Goal: Task Accomplishment & Management: Use online tool/utility

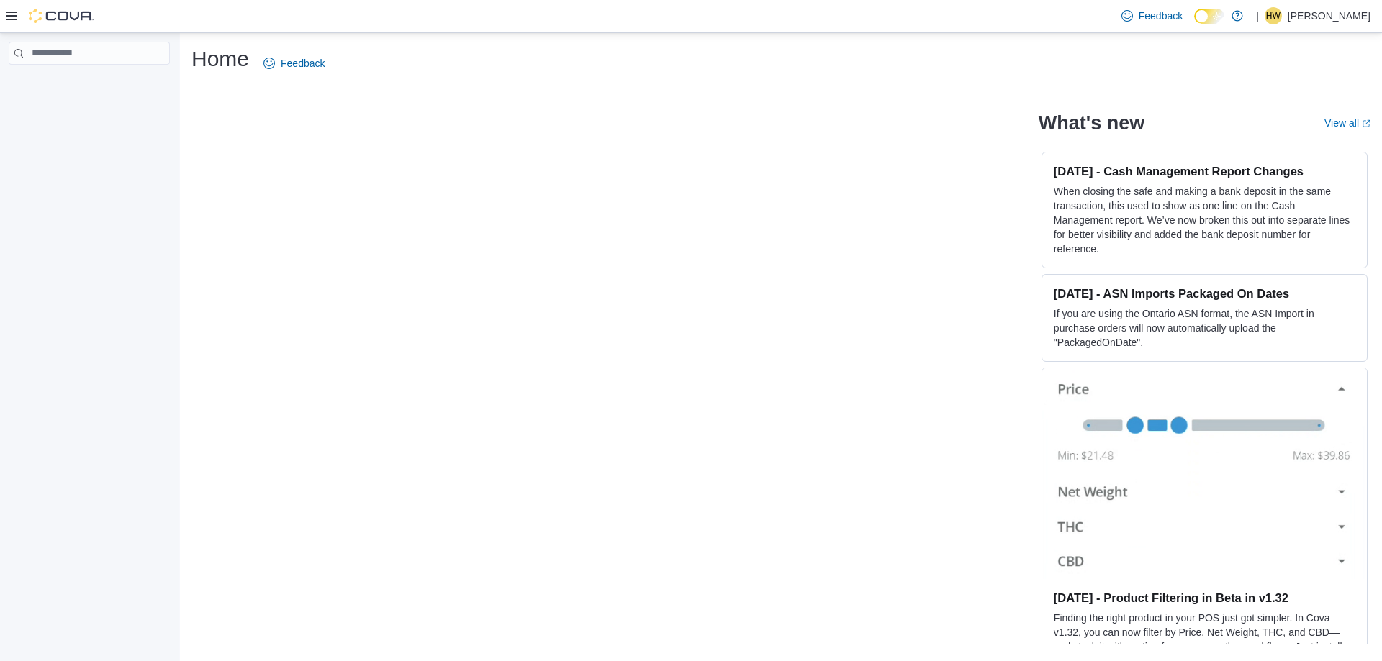
click at [10, 17] on icon at bounding box center [12, 16] width 12 height 12
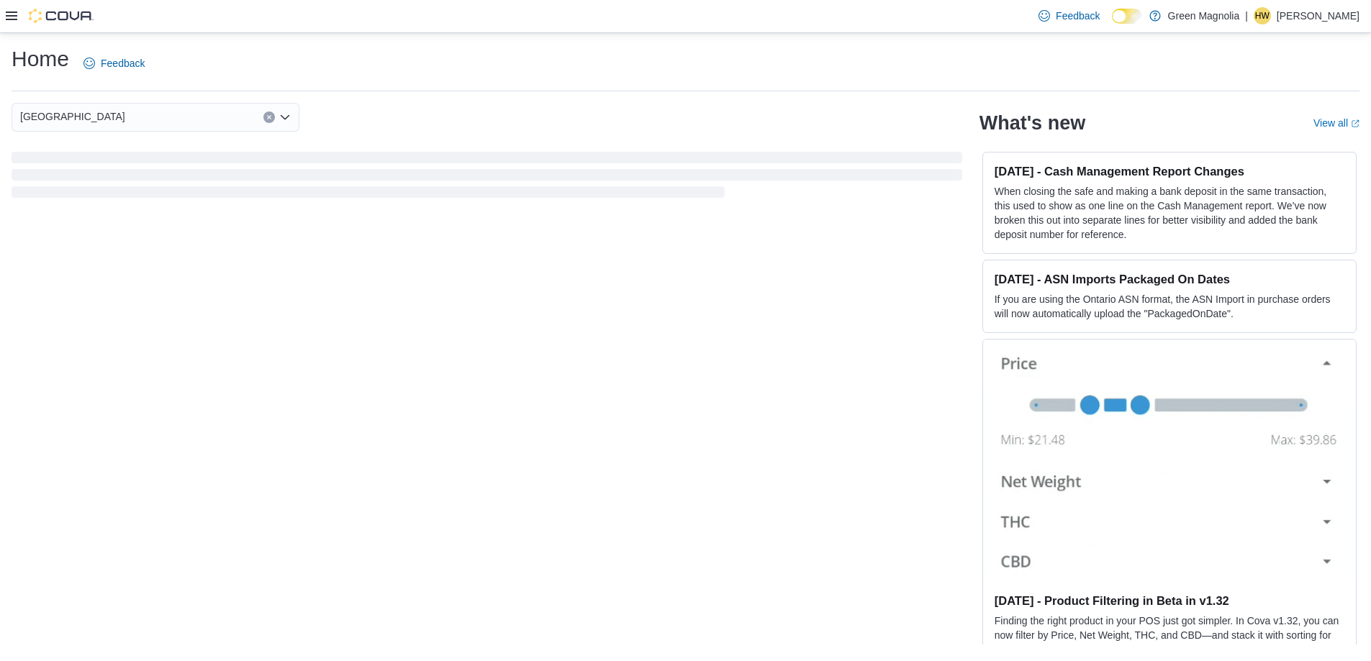
click at [10, 14] on icon at bounding box center [12, 16] width 12 height 12
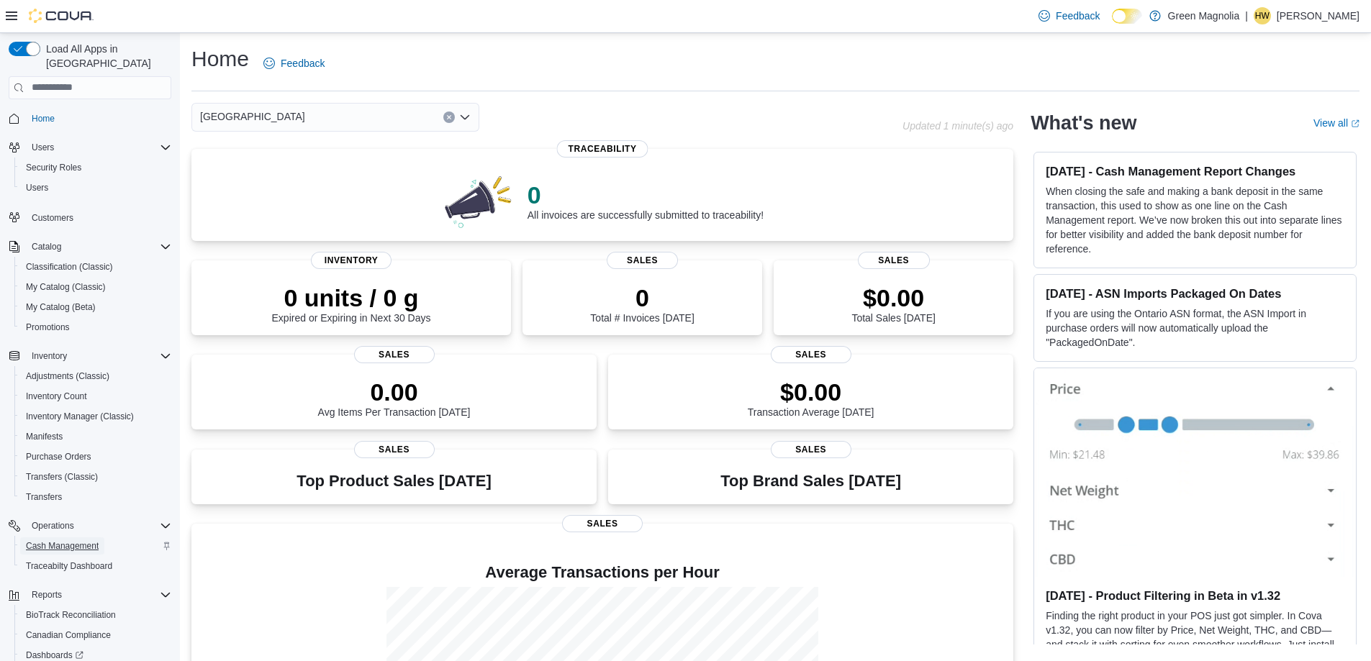
click at [77, 541] on span "Cash Management" at bounding box center [62, 547] width 73 height 12
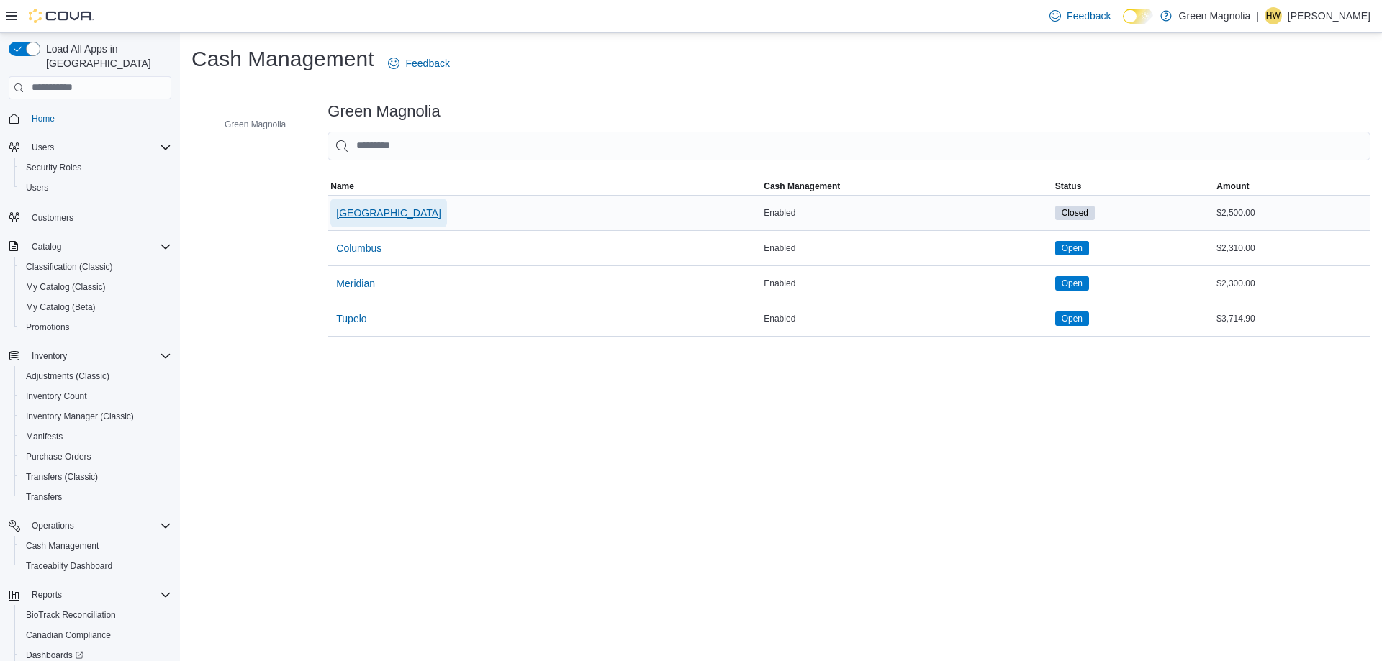
click at [354, 213] on span "[GEOGRAPHIC_DATA]" at bounding box center [388, 213] width 105 height 14
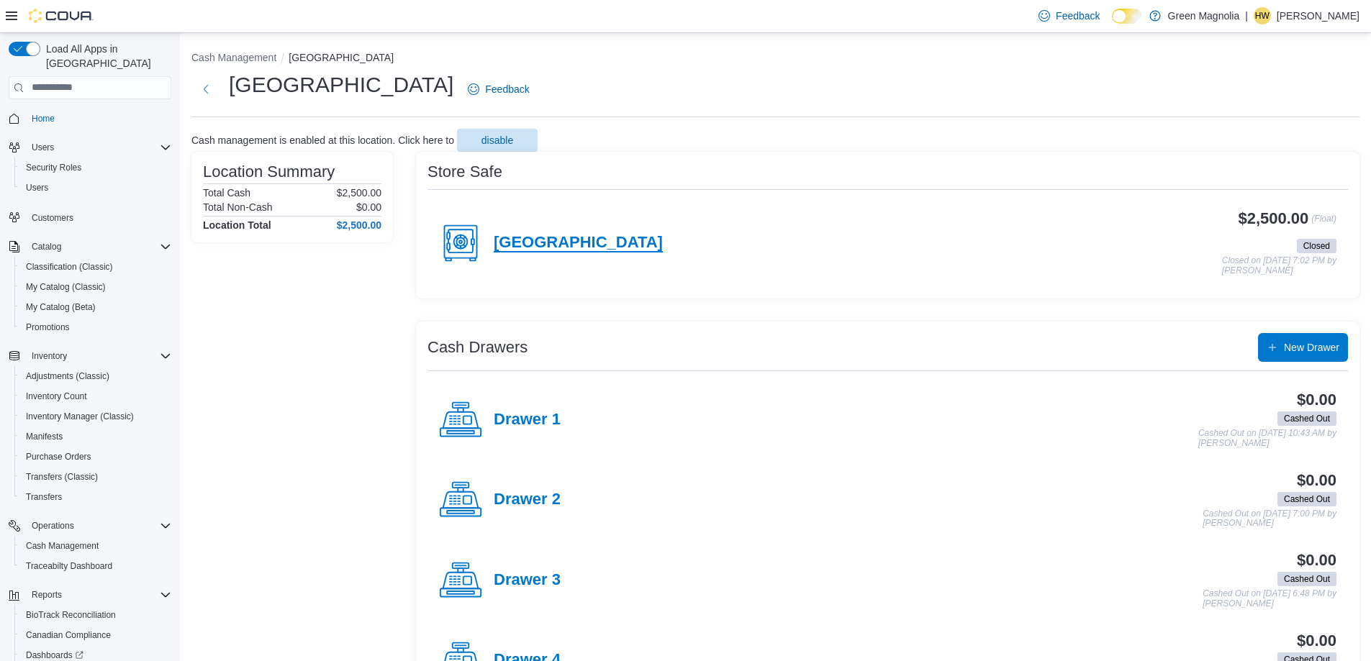
click at [533, 245] on h4 "[GEOGRAPHIC_DATA]" at bounding box center [578, 243] width 169 height 19
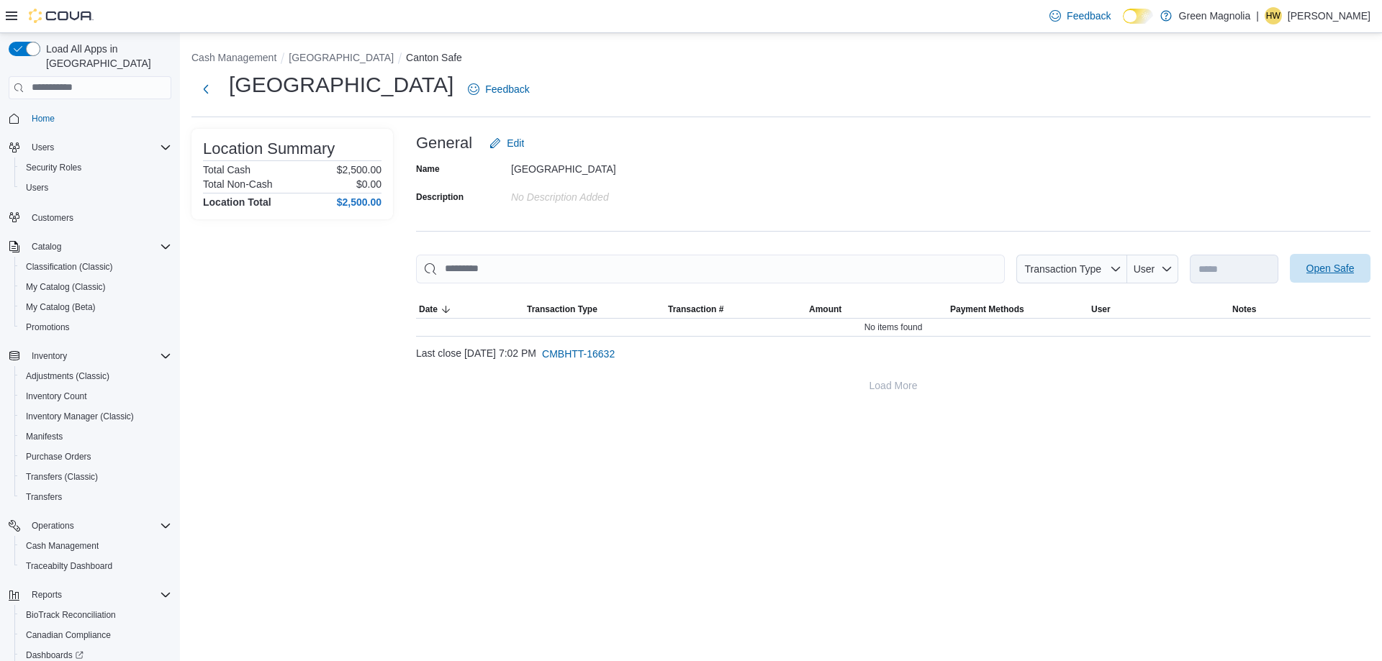
click at [1334, 268] on span "Open Safe" at bounding box center [1330, 268] width 48 height 14
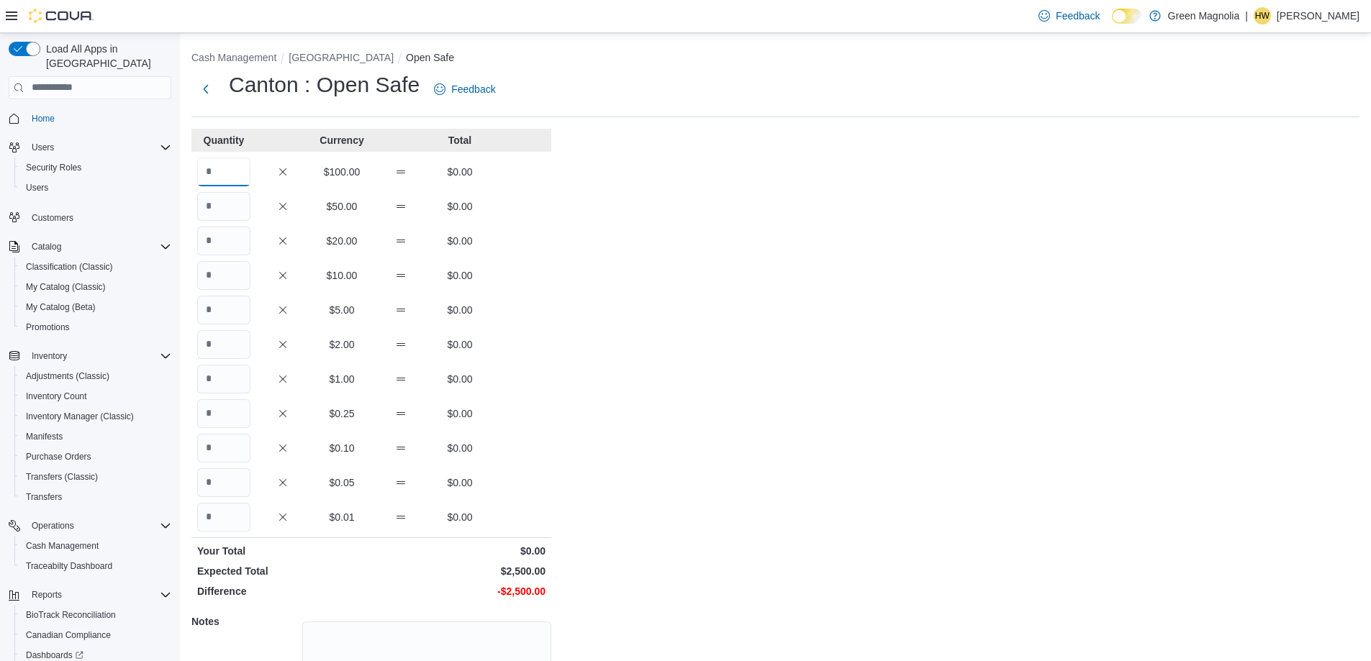
click at [248, 168] on input "Quantity" at bounding box center [223, 172] width 53 height 29
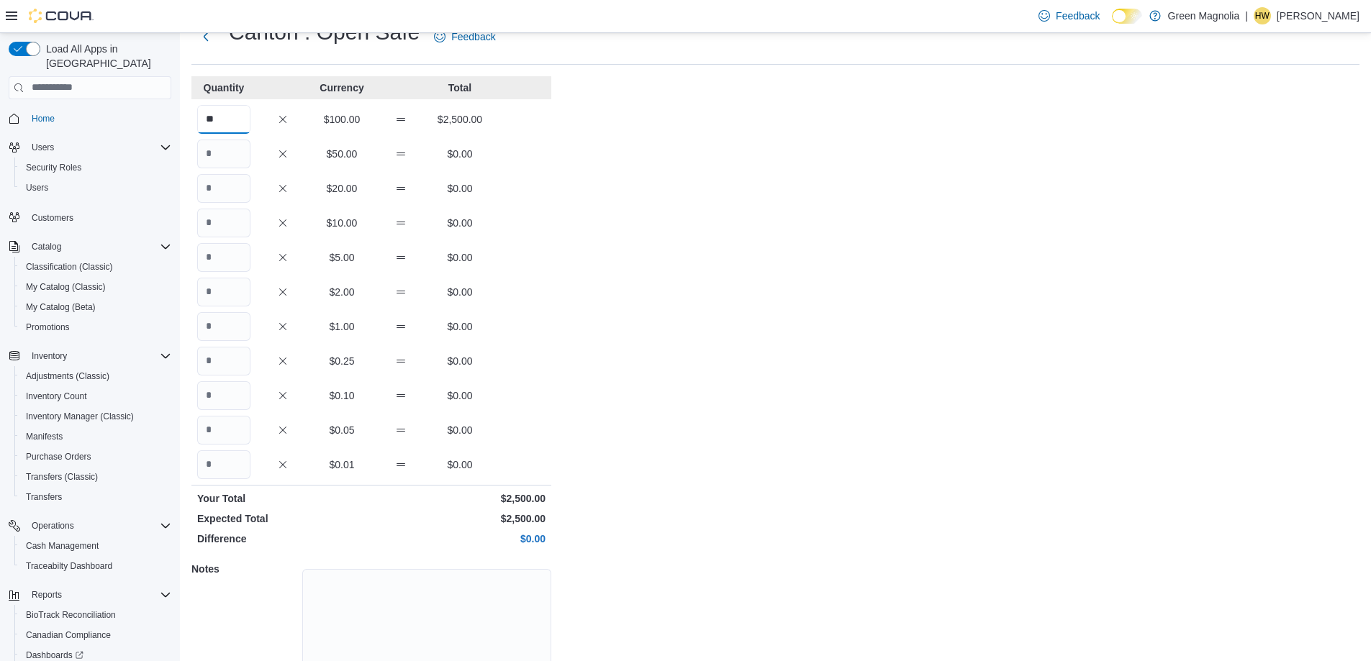
scroll to position [122, 0]
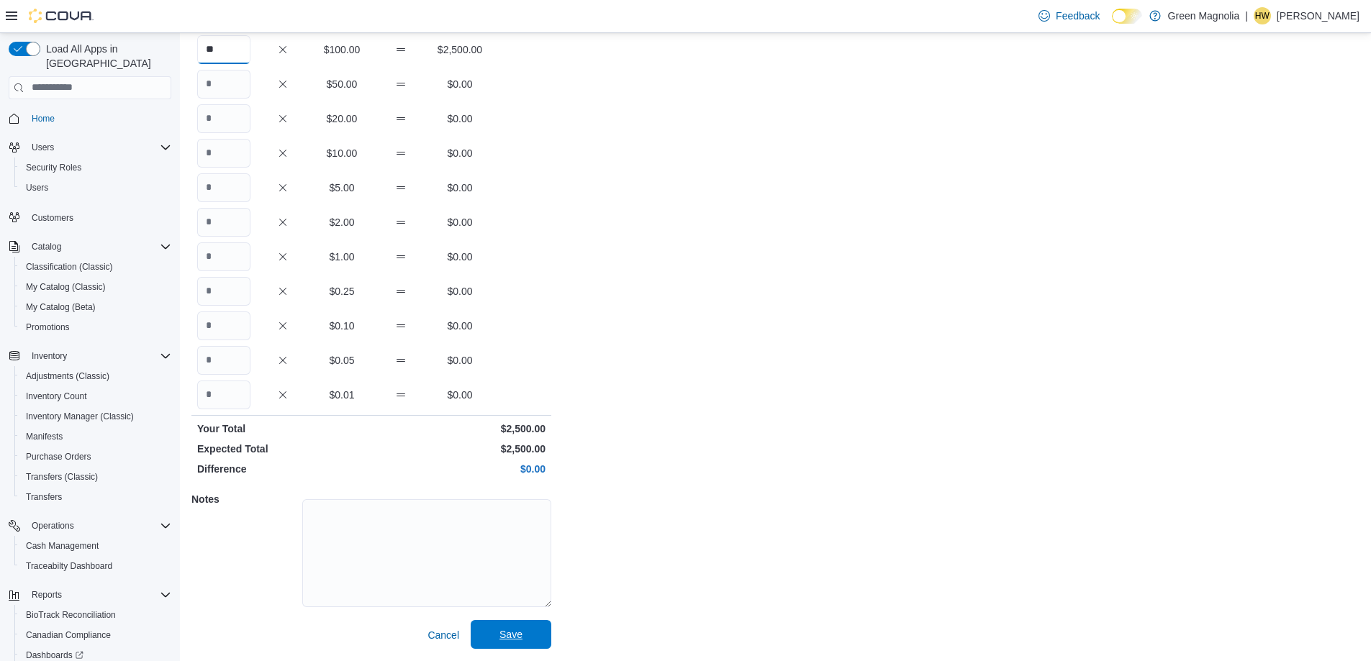
type input "**"
click at [510, 635] on span "Save" at bounding box center [511, 635] width 23 height 14
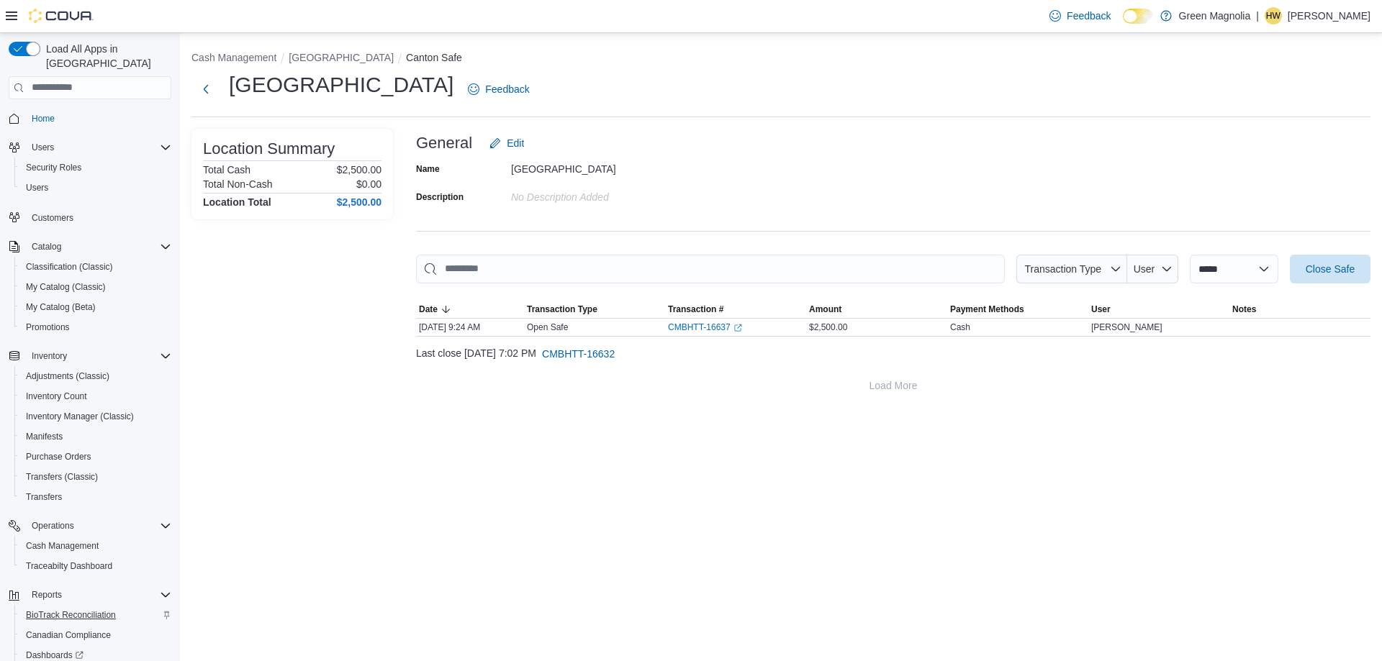
scroll to position [122, 0]
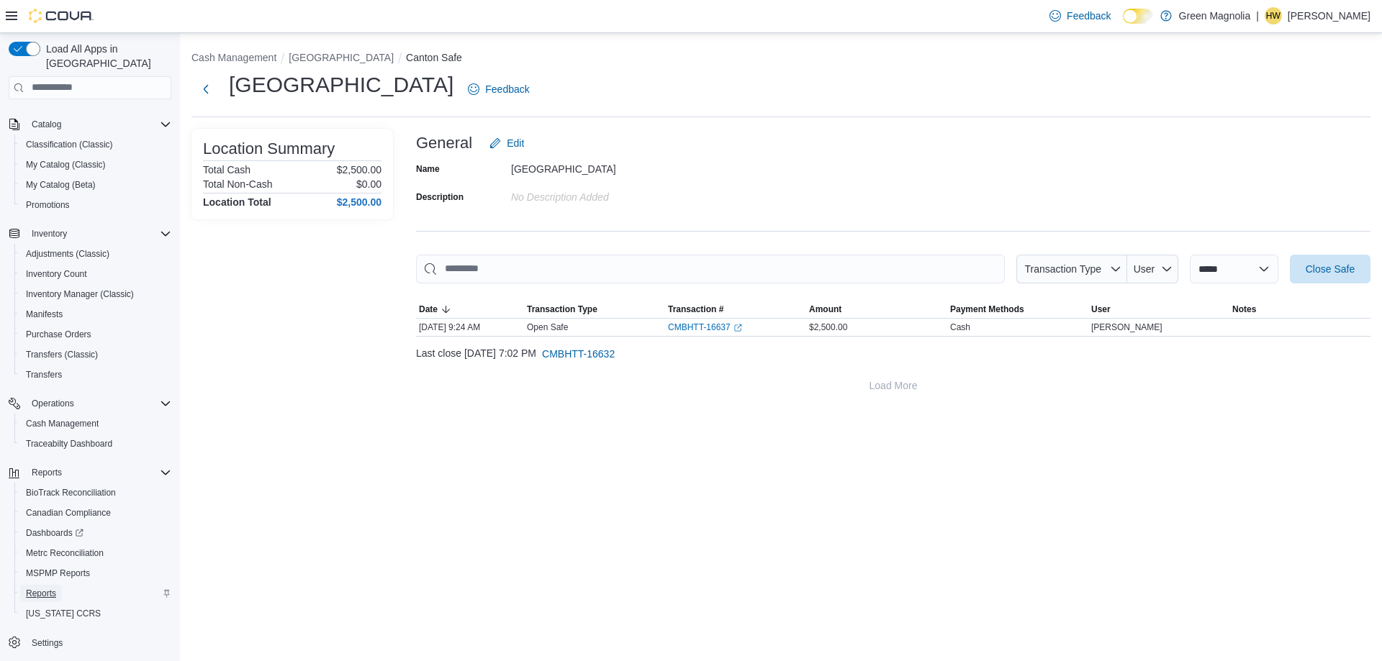
click at [51, 588] on span "Reports" at bounding box center [41, 594] width 30 height 12
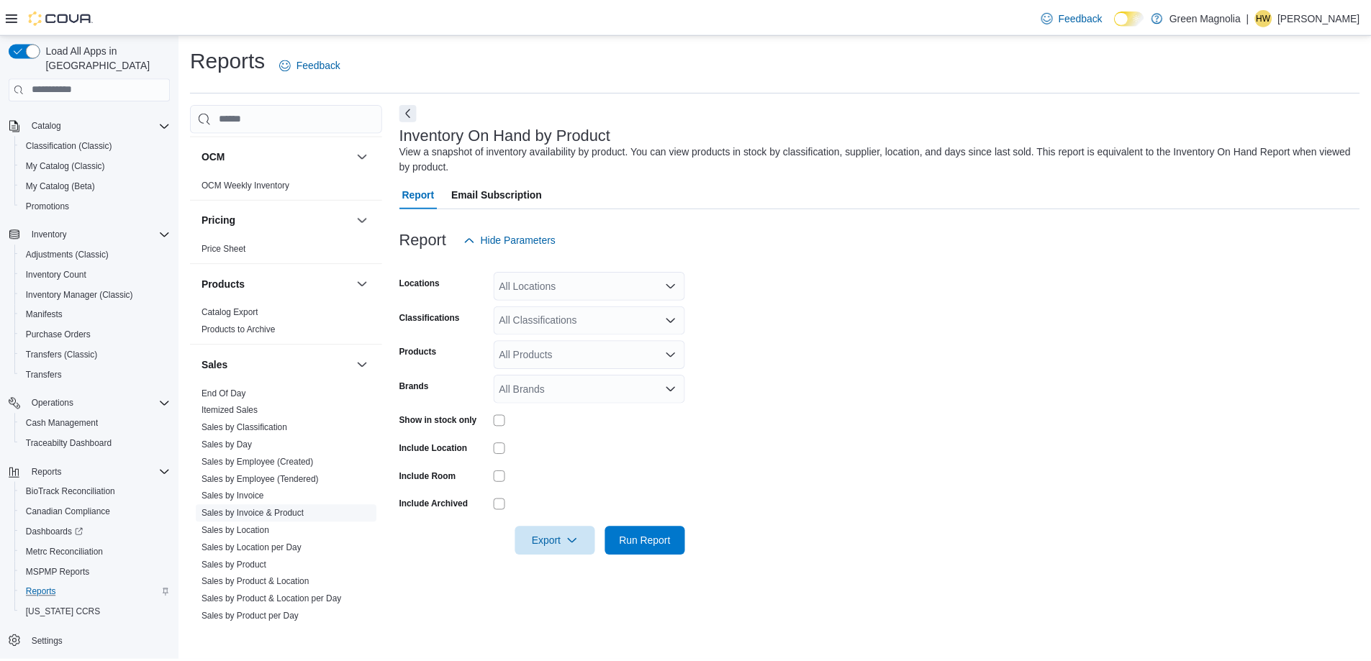
scroll to position [956, 0]
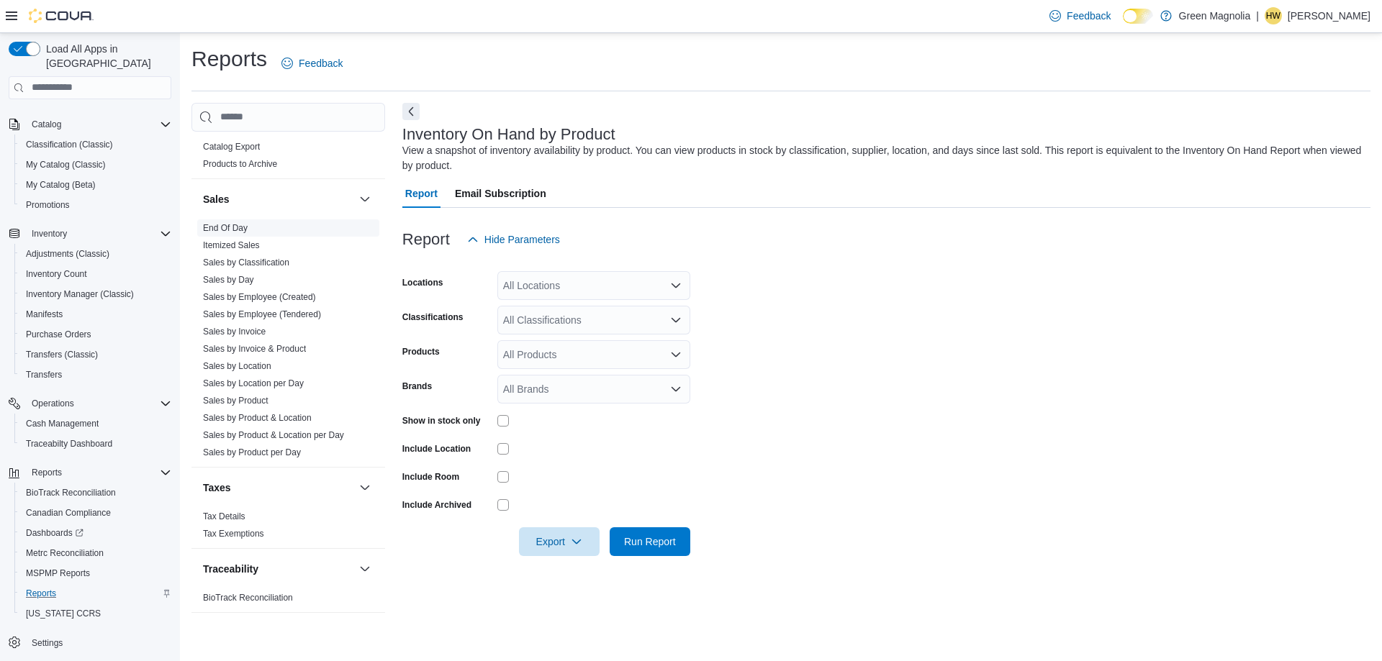
click at [236, 230] on link "End Of Day" at bounding box center [225, 228] width 45 height 10
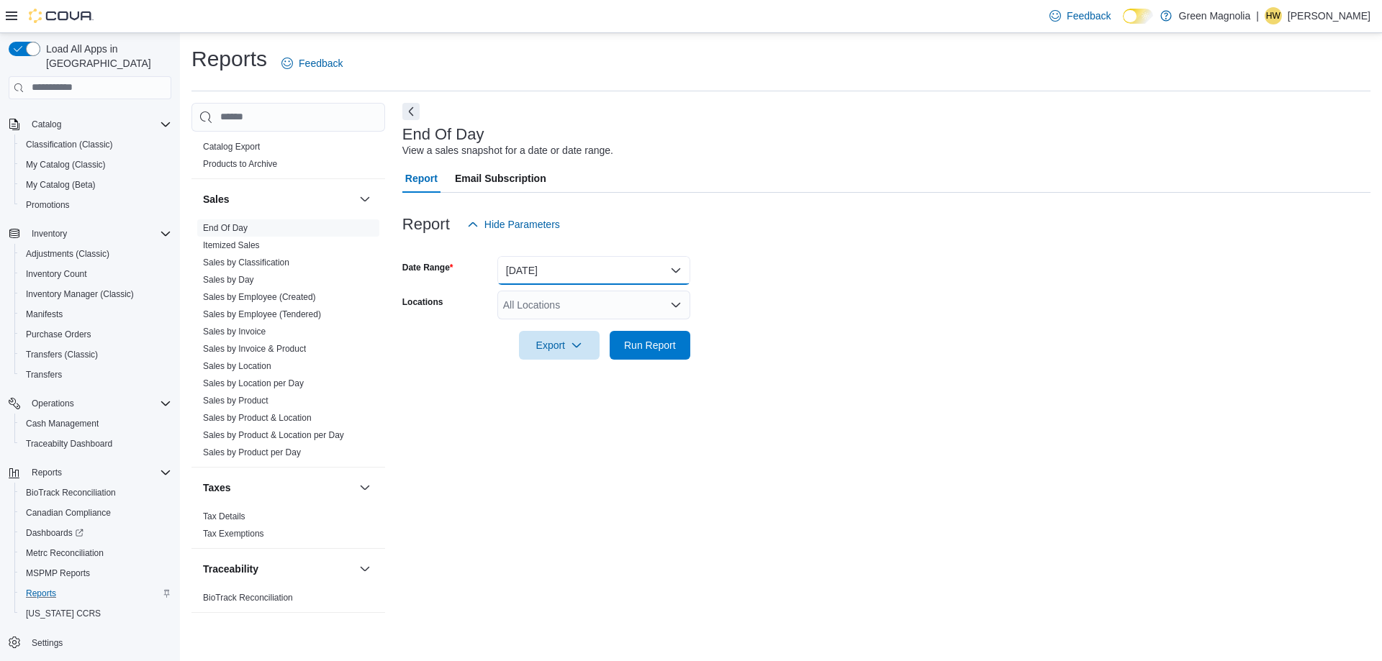
click at [572, 270] on button "[DATE]" at bounding box center [593, 270] width 193 height 29
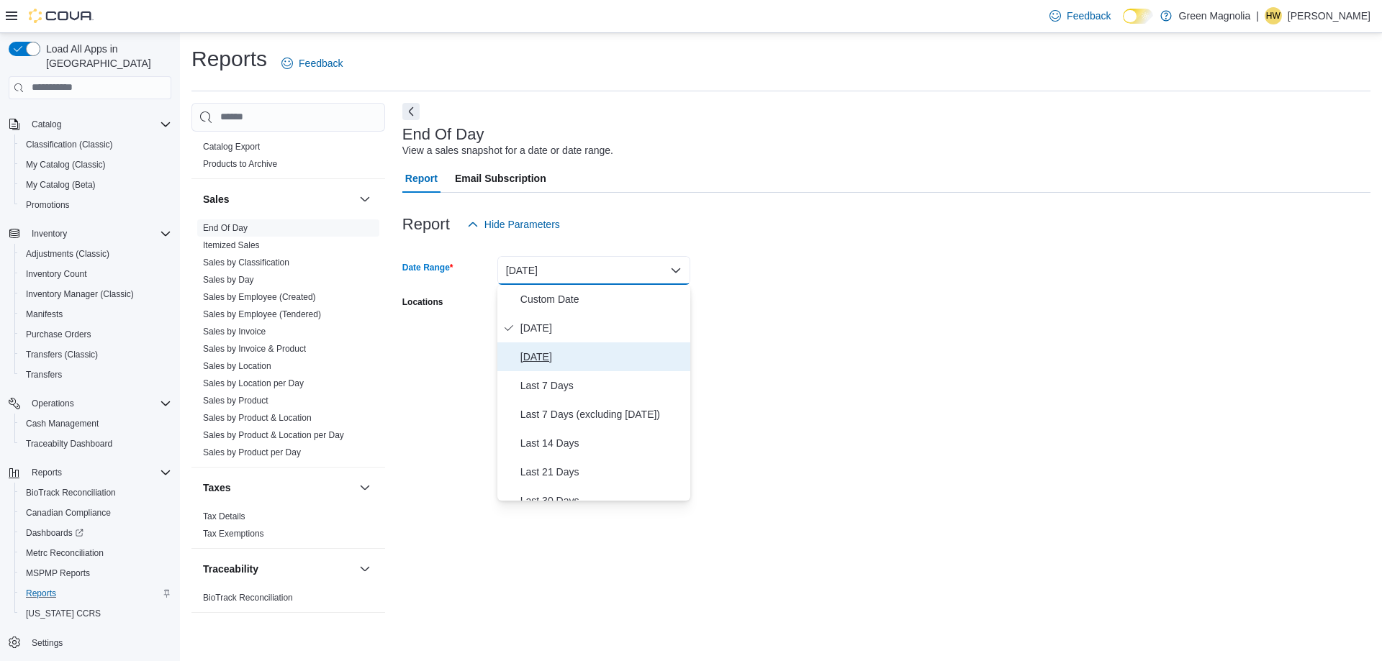
click at [544, 351] on span "[DATE]" at bounding box center [602, 356] width 164 height 17
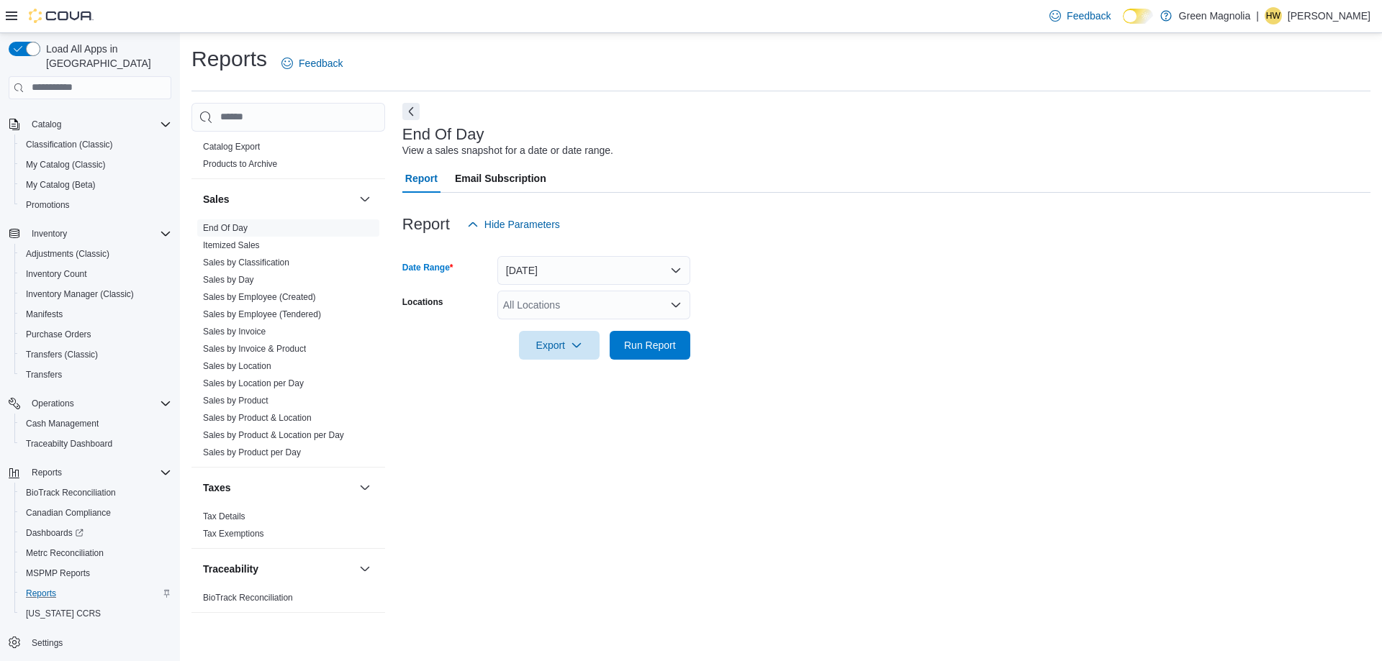
click at [573, 300] on div "All Locations" at bounding box center [593, 305] width 193 height 29
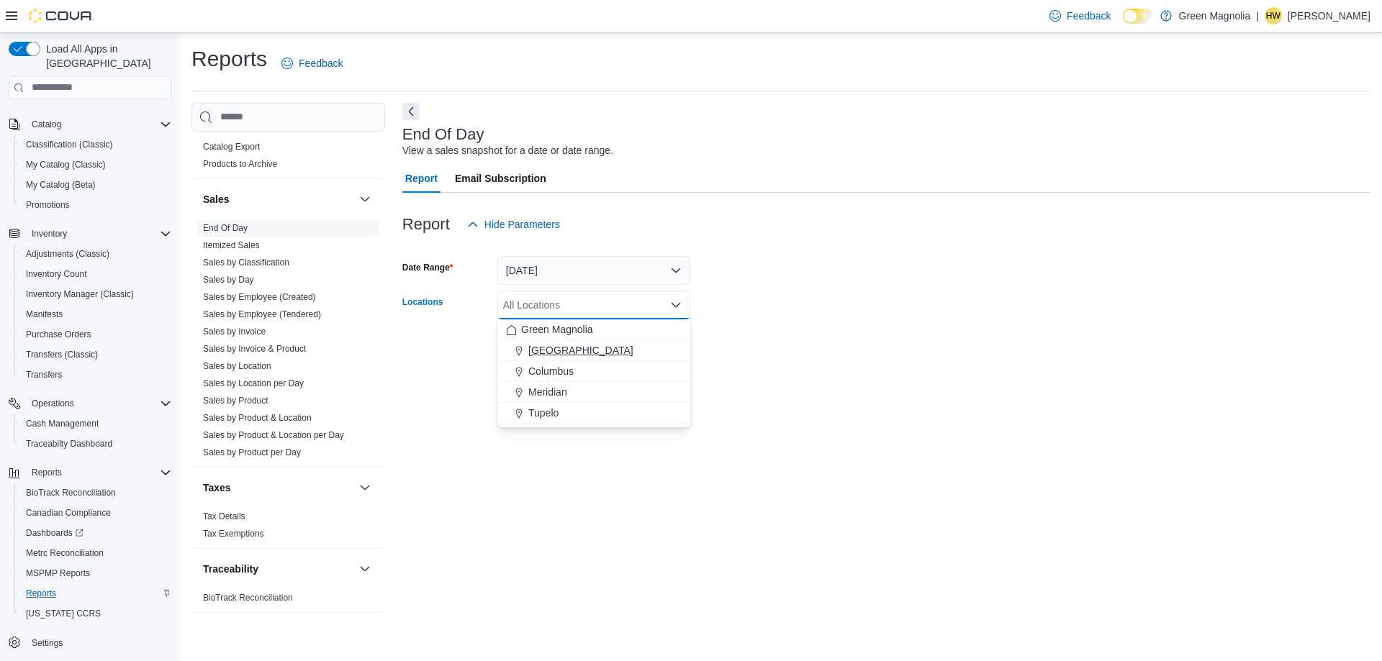
click at [548, 356] on span "[GEOGRAPHIC_DATA]" at bounding box center [580, 350] width 105 height 14
click at [883, 289] on form "Date Range [DATE] Locations [GEOGRAPHIC_DATA] Combo box. Selected. [GEOGRAPHIC_…" at bounding box center [886, 299] width 968 height 121
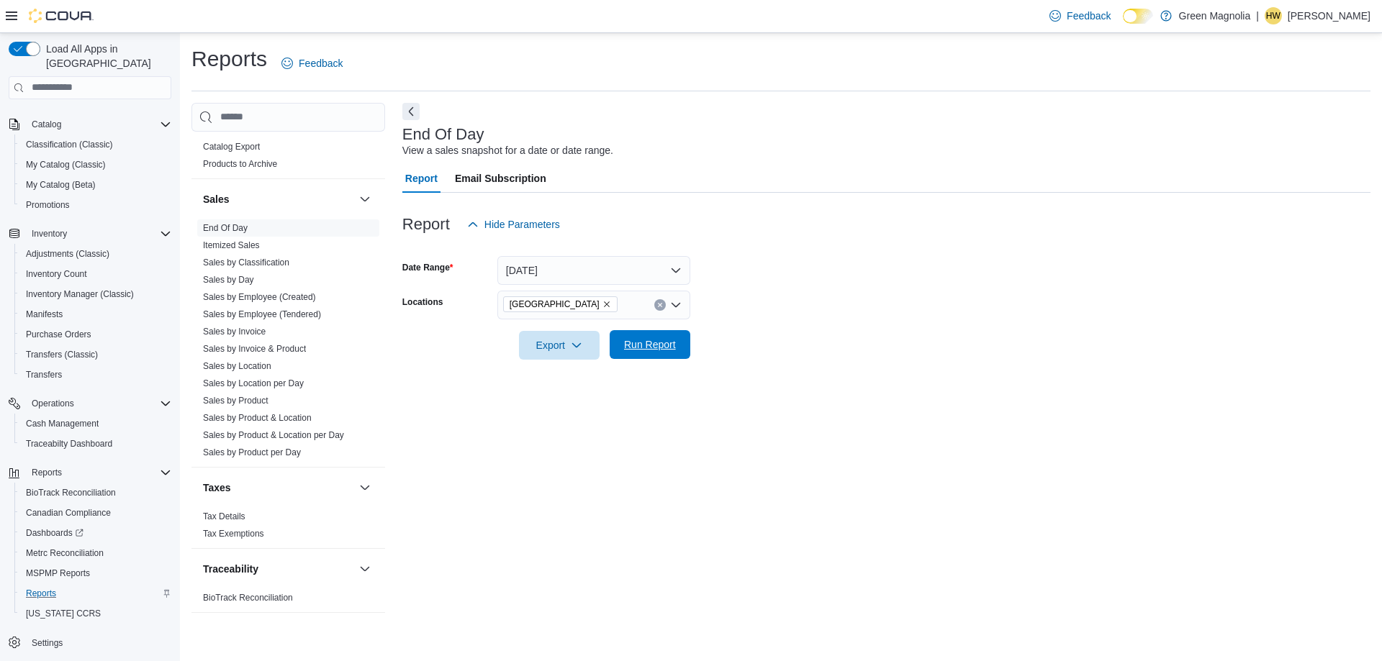
click at [660, 342] on span "Run Report" at bounding box center [650, 345] width 52 height 14
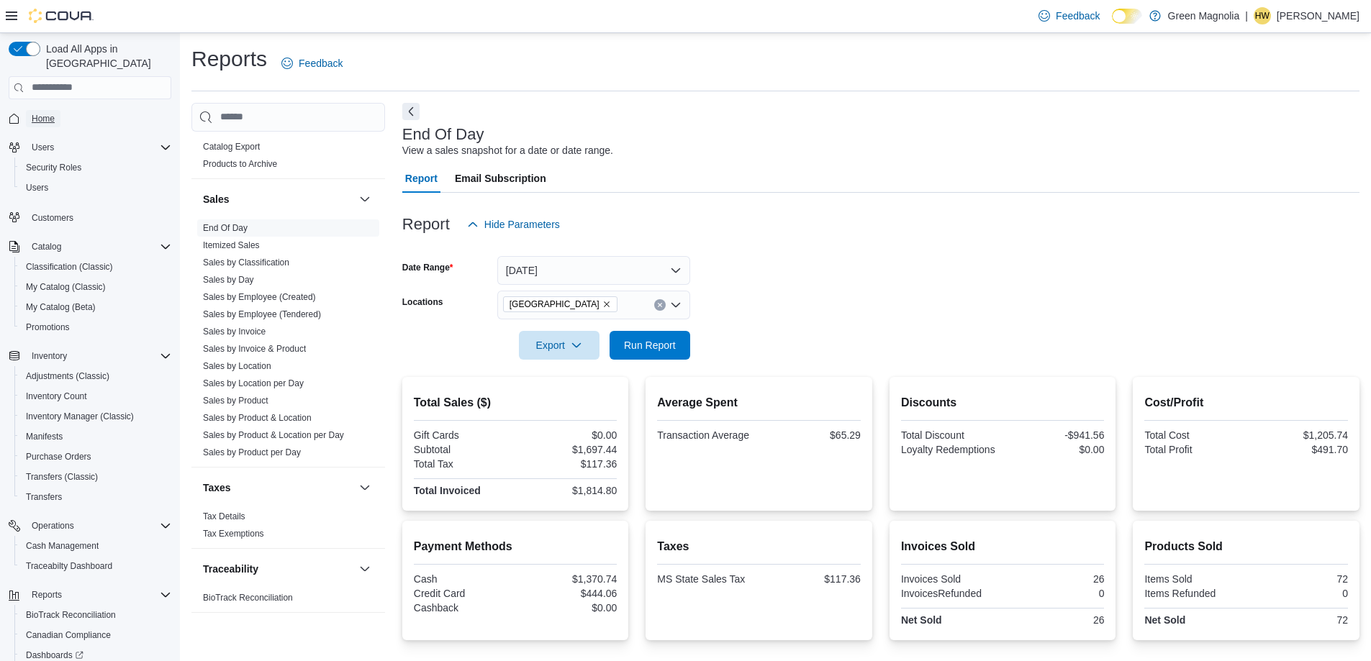
click at [37, 113] on span "Home" at bounding box center [43, 119] width 23 height 12
